Goal: Task Accomplishment & Management: Use online tool/utility

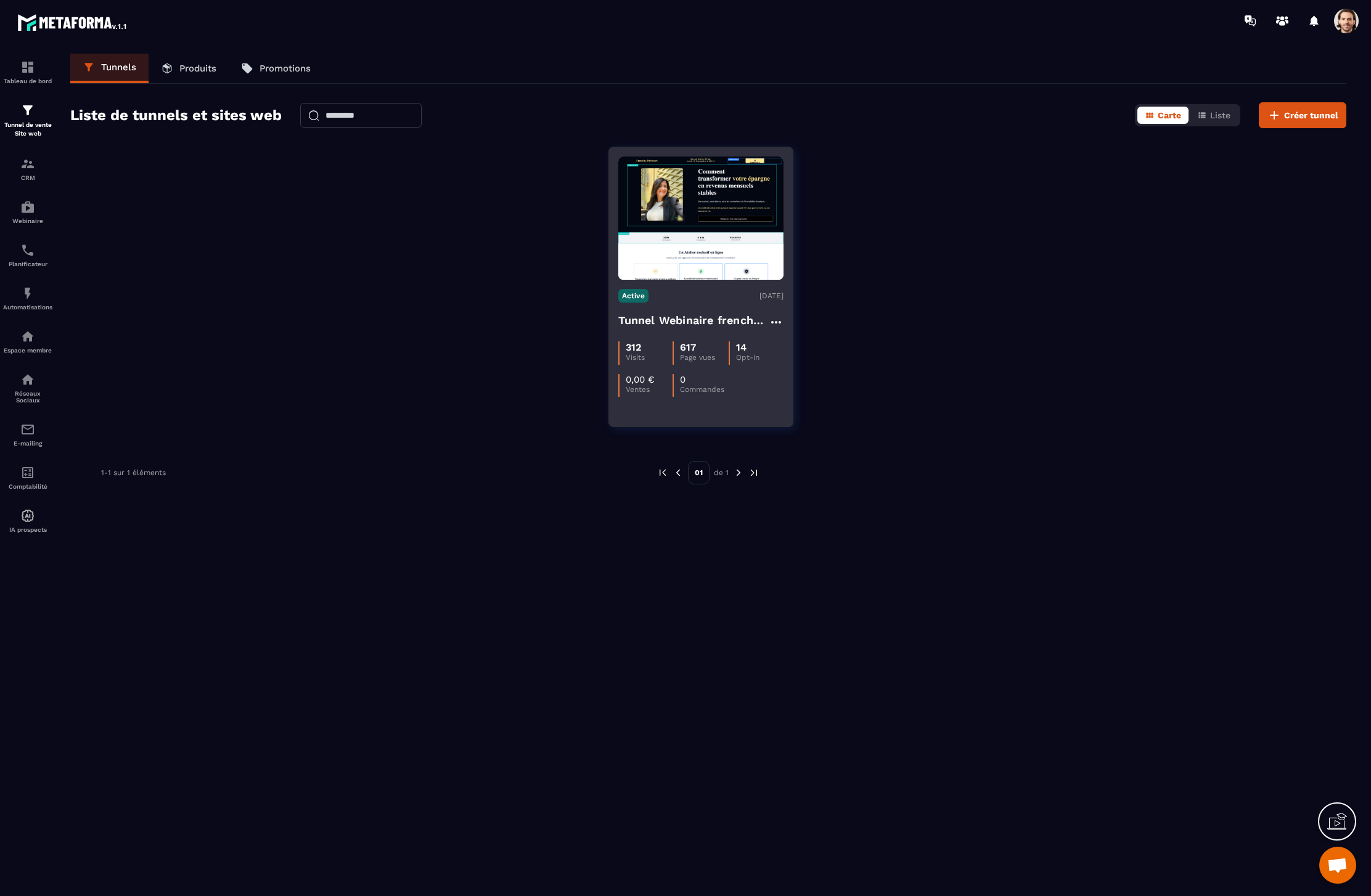
click at [686, 285] on div "Active [DATE] Tunnel Webinaire frenchy partners 312 Visits 617 Page vues 14 Opt…" at bounding box center [701, 339] width 184 height 117
click at [693, 326] on h4 "Tunnel Webinaire frenchy partners" at bounding box center [693, 320] width 150 height 18
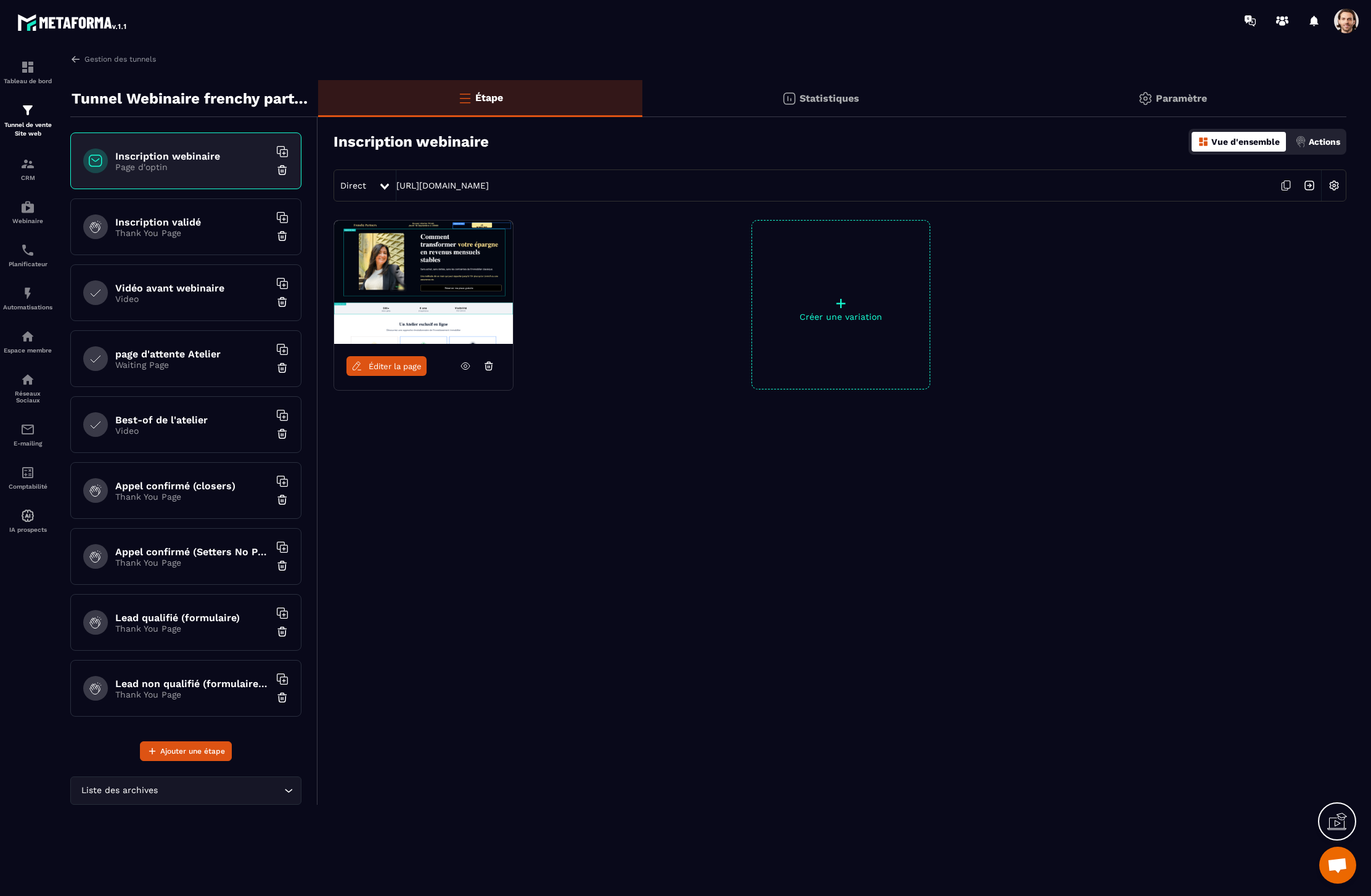
click at [404, 367] on span "Éditer la page" at bounding box center [394, 366] width 53 height 9
